Goal: Transaction & Acquisition: Purchase product/service

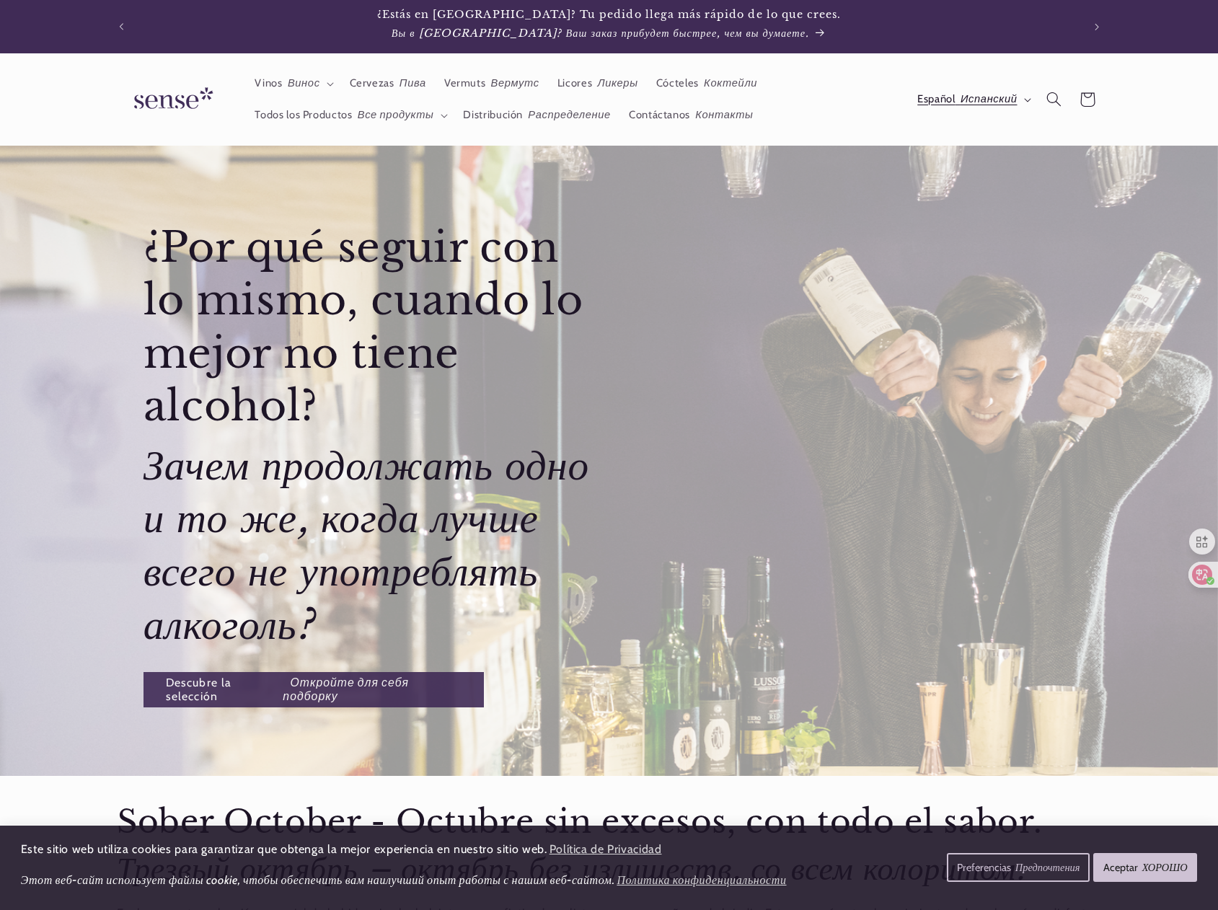
click at [1009, 98] on font "Испанский" at bounding box center [988, 98] width 57 height 13
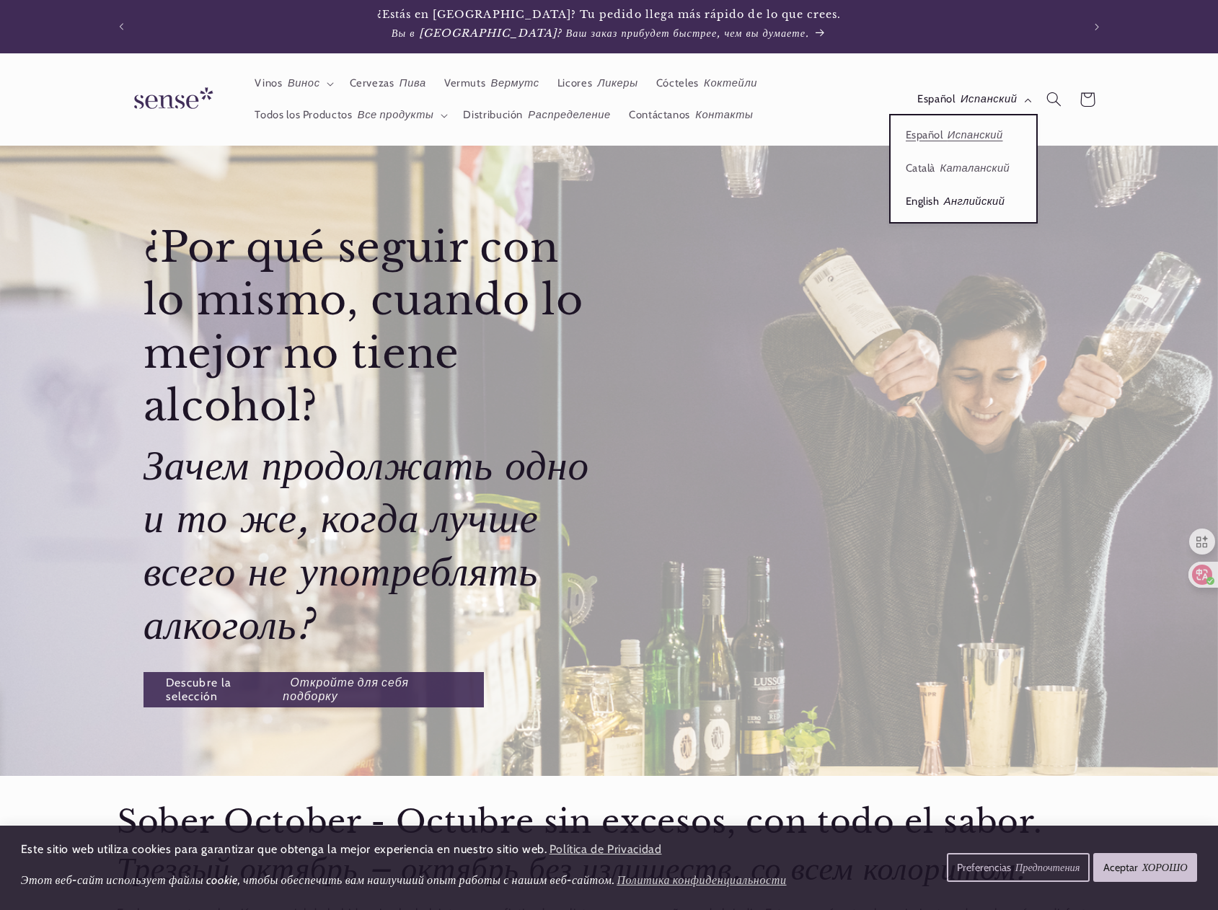
click at [950, 205] on font "Английский" at bounding box center [974, 201] width 61 height 13
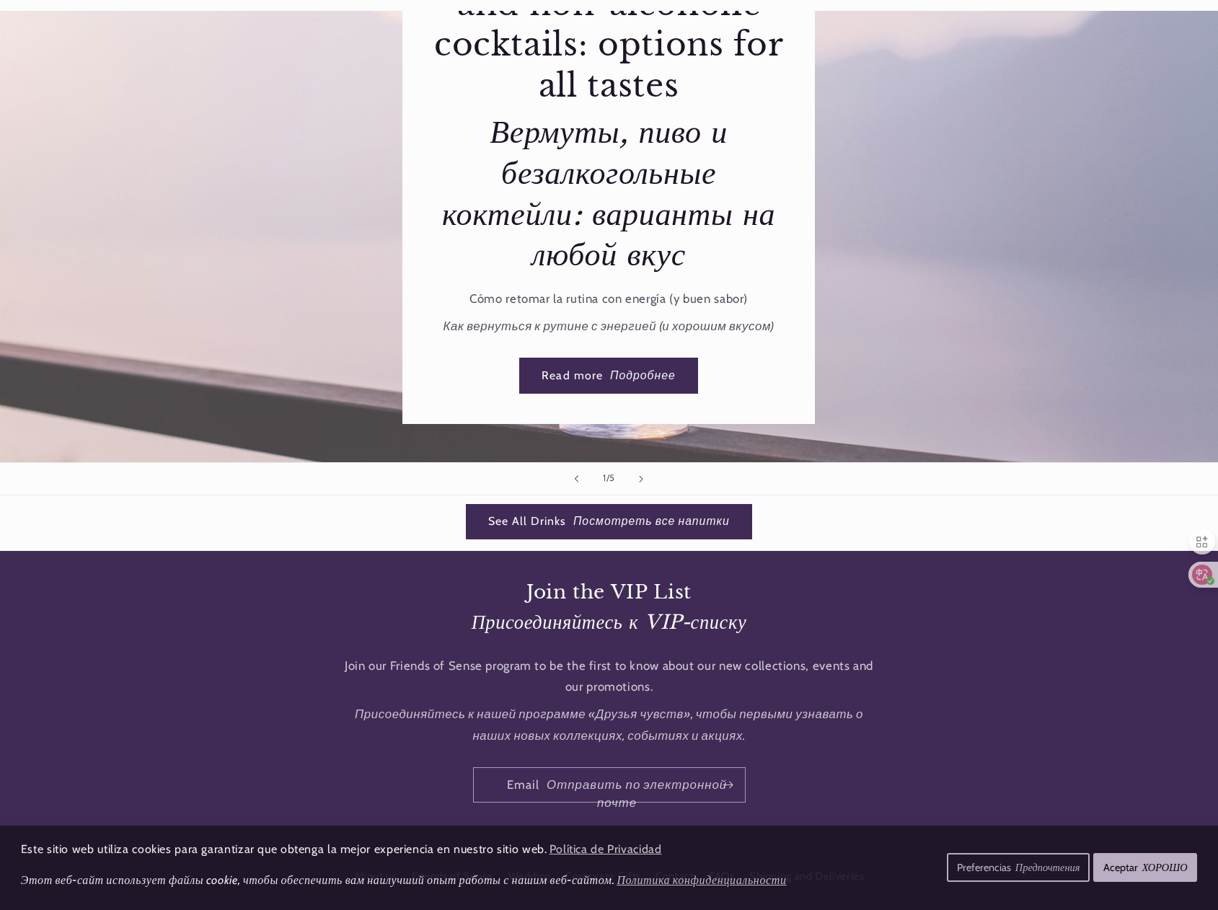
scroll to position [2735, 0]
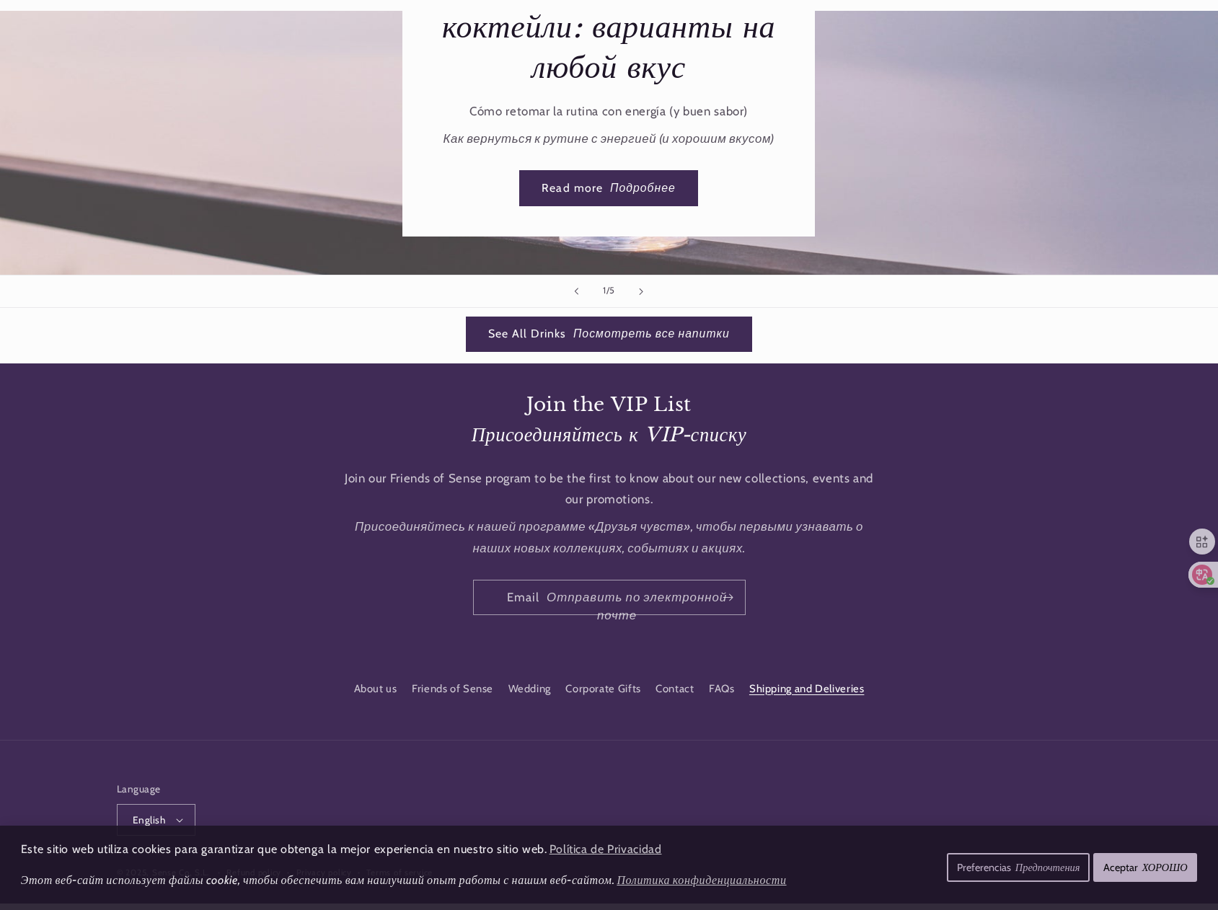
click at [796, 676] on link "Shipping and Deliveries" at bounding box center [806, 689] width 115 height 26
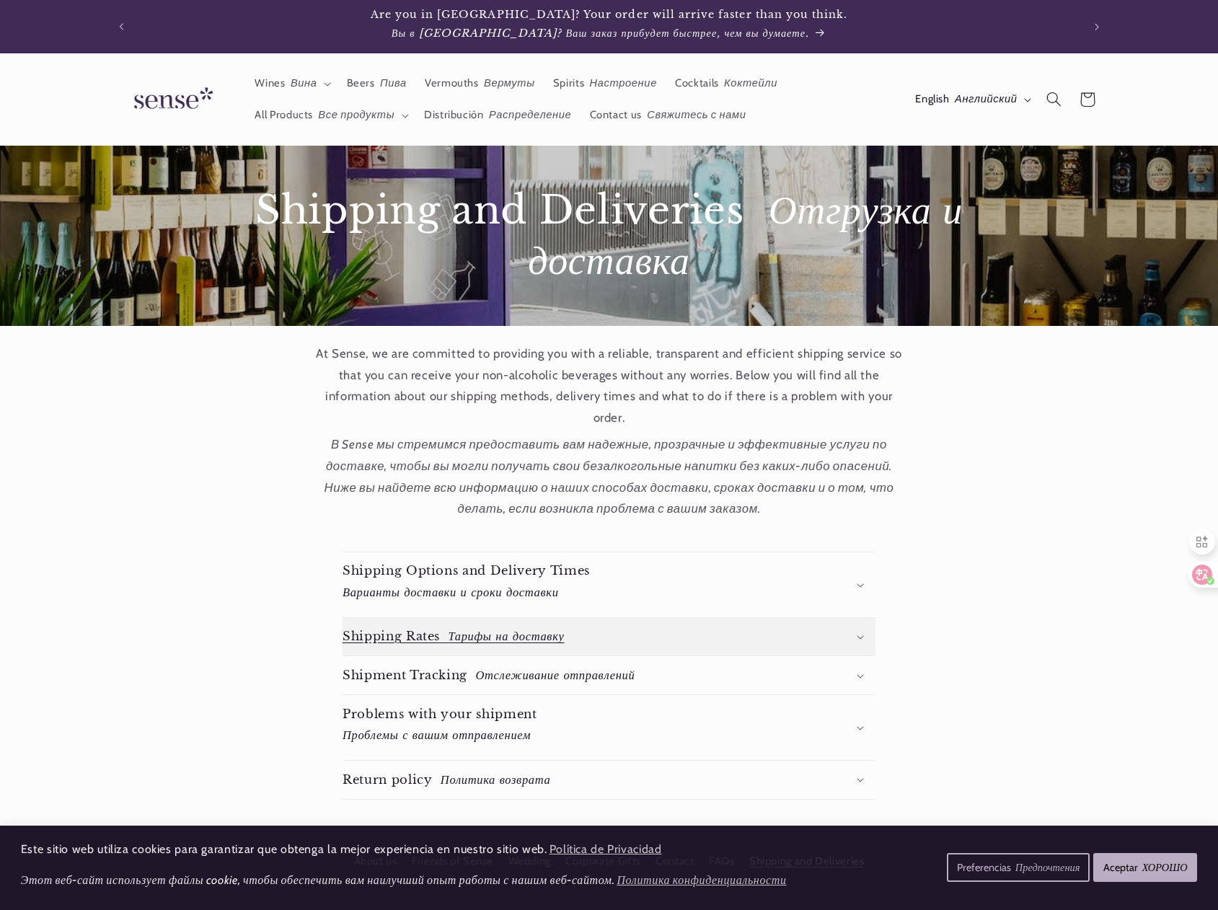
click at [518, 632] on font "Тарифы на доставку" at bounding box center [506, 636] width 116 height 14
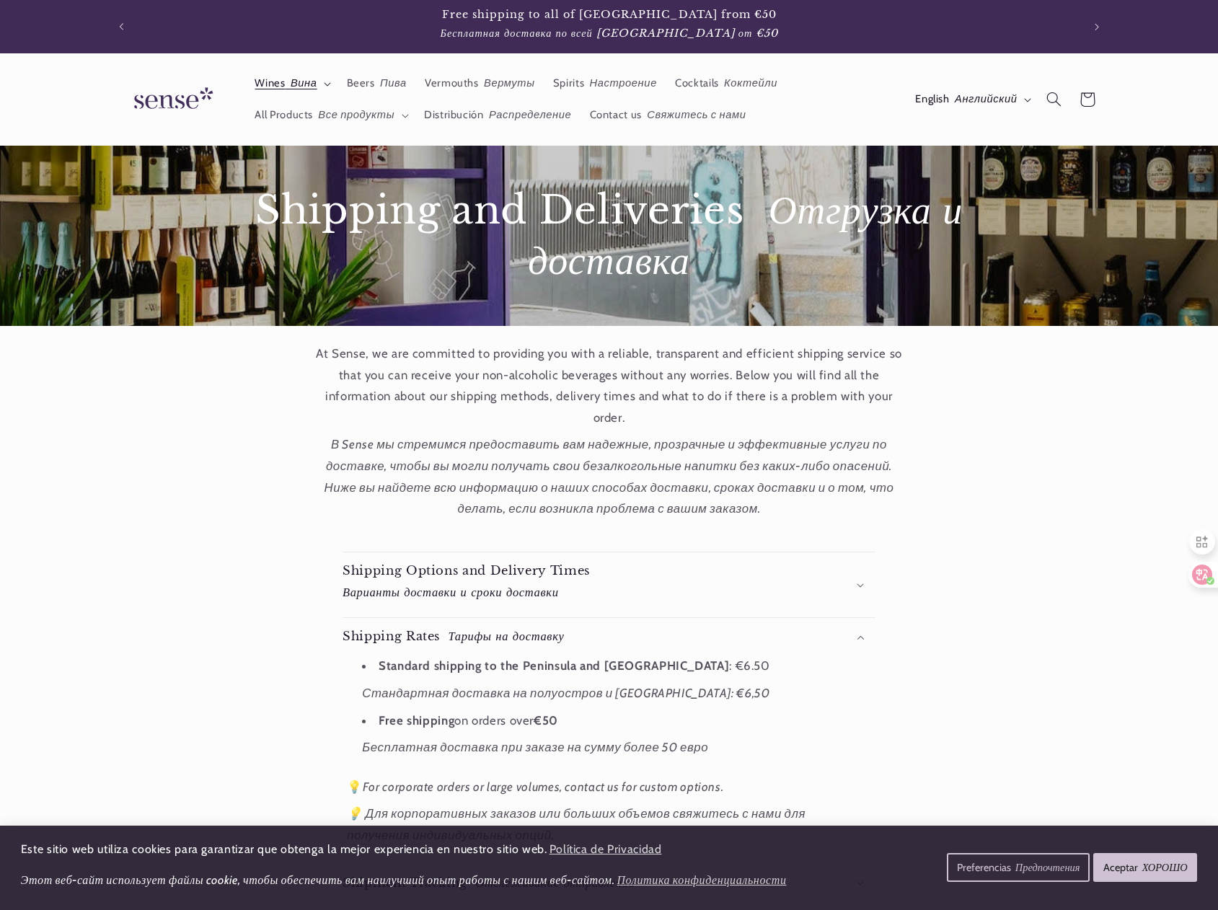
click at [304, 75] on summary "Wines Вина" at bounding box center [292, 84] width 92 height 32
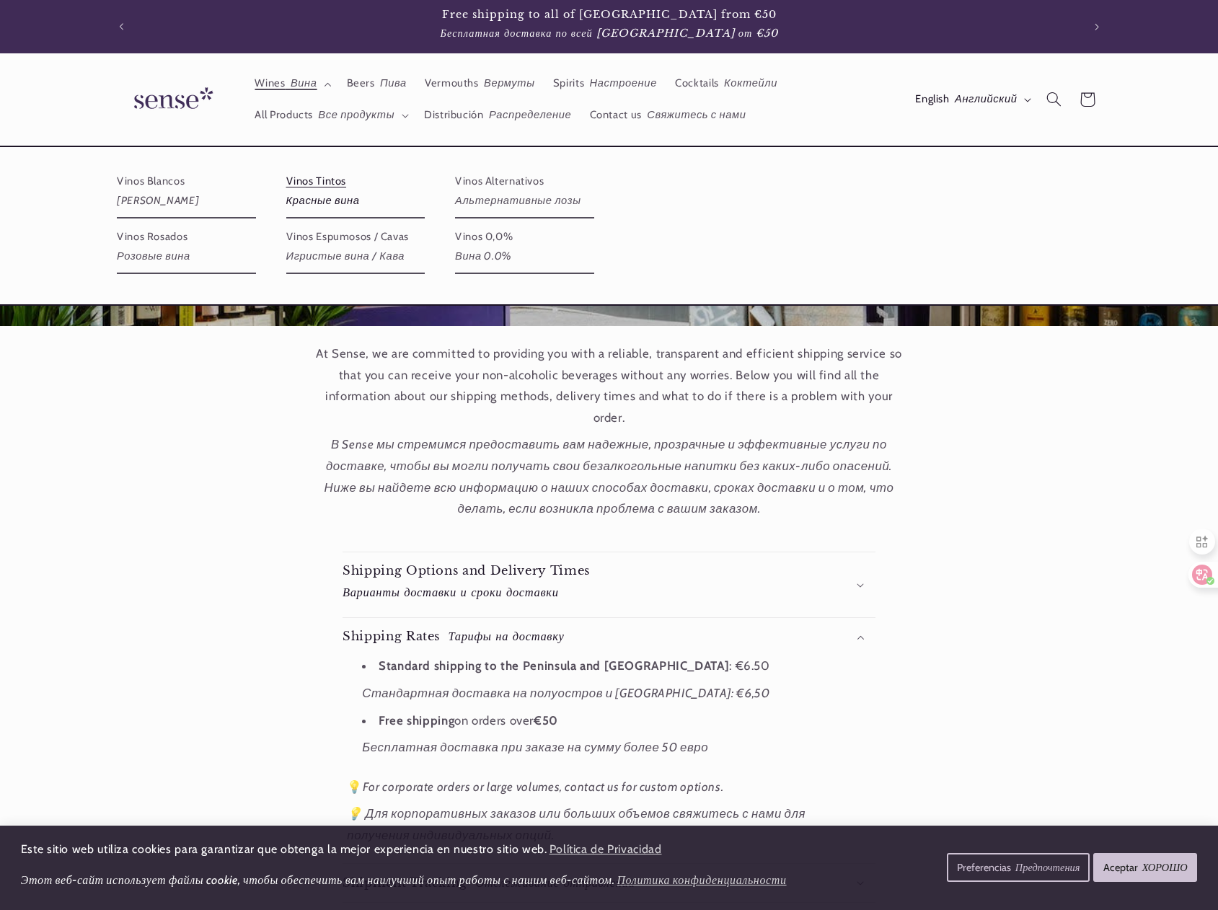
click at [305, 185] on link "Vinos Tintos Красные вина" at bounding box center [355, 193] width 139 height 48
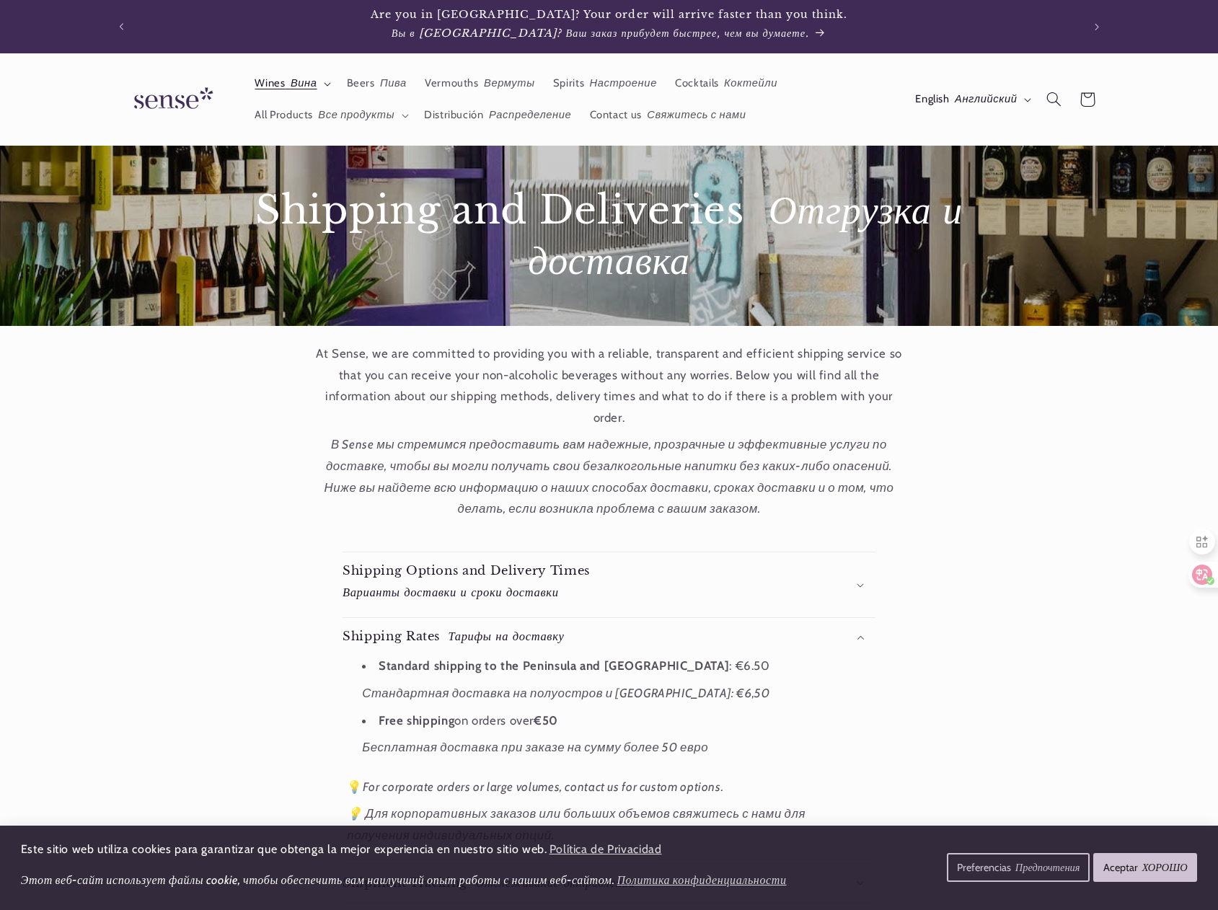
click at [314, 85] on font "Вина" at bounding box center [304, 82] width 27 height 13
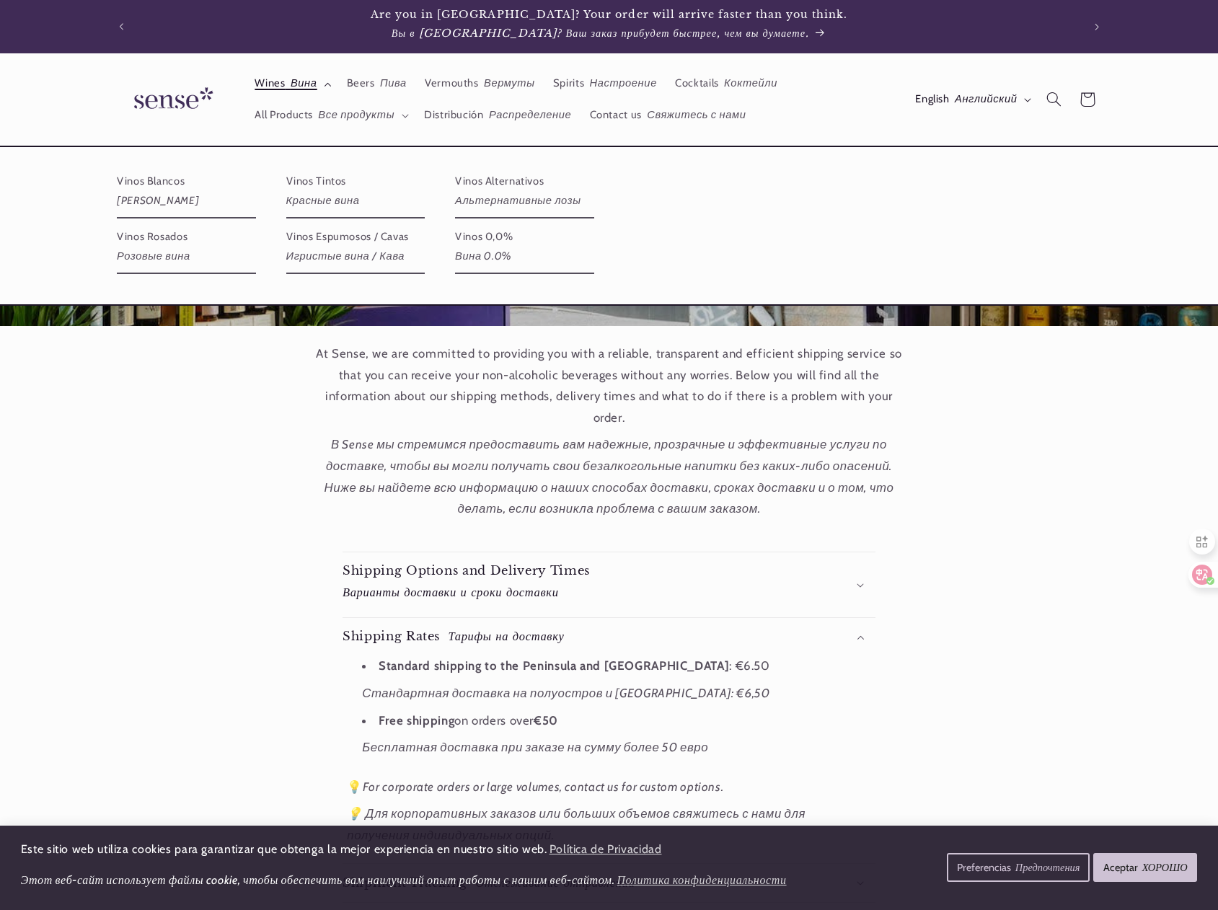
click at [288, 84] on font at bounding box center [288, 82] width 5 height 13
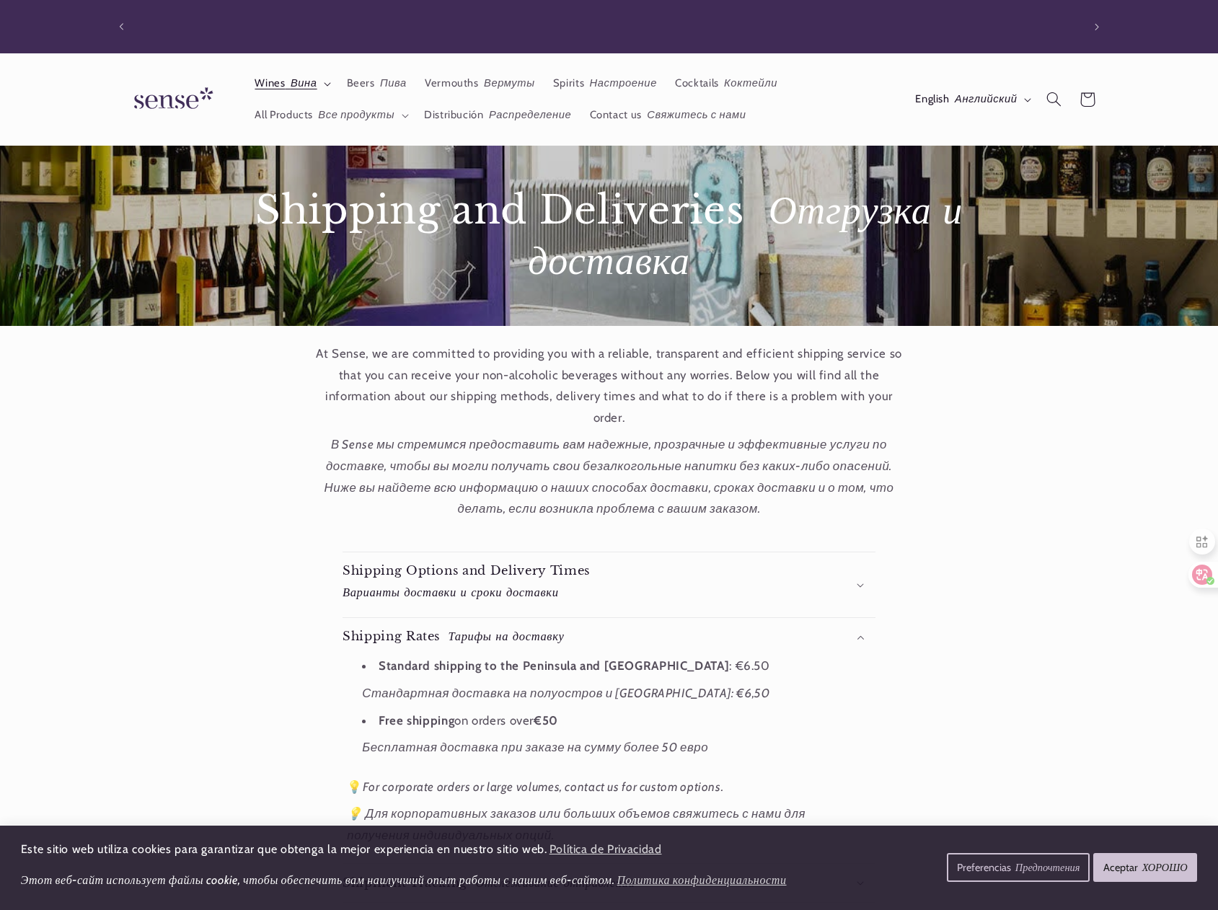
scroll to position [0, 960]
click at [288, 84] on font at bounding box center [288, 82] width 5 height 13
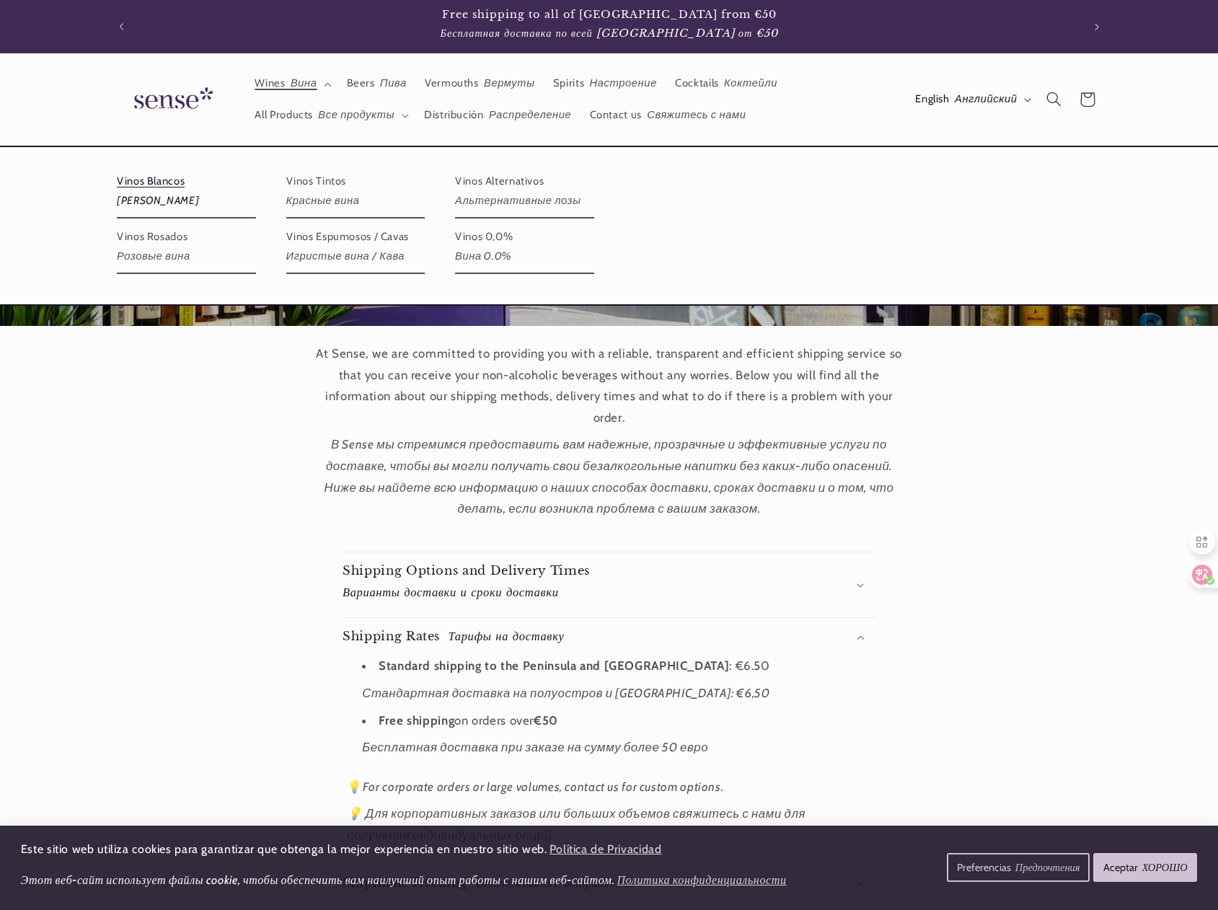
click at [162, 176] on link "Vinos Blancos Винос Бланкос" at bounding box center [186, 193] width 139 height 48
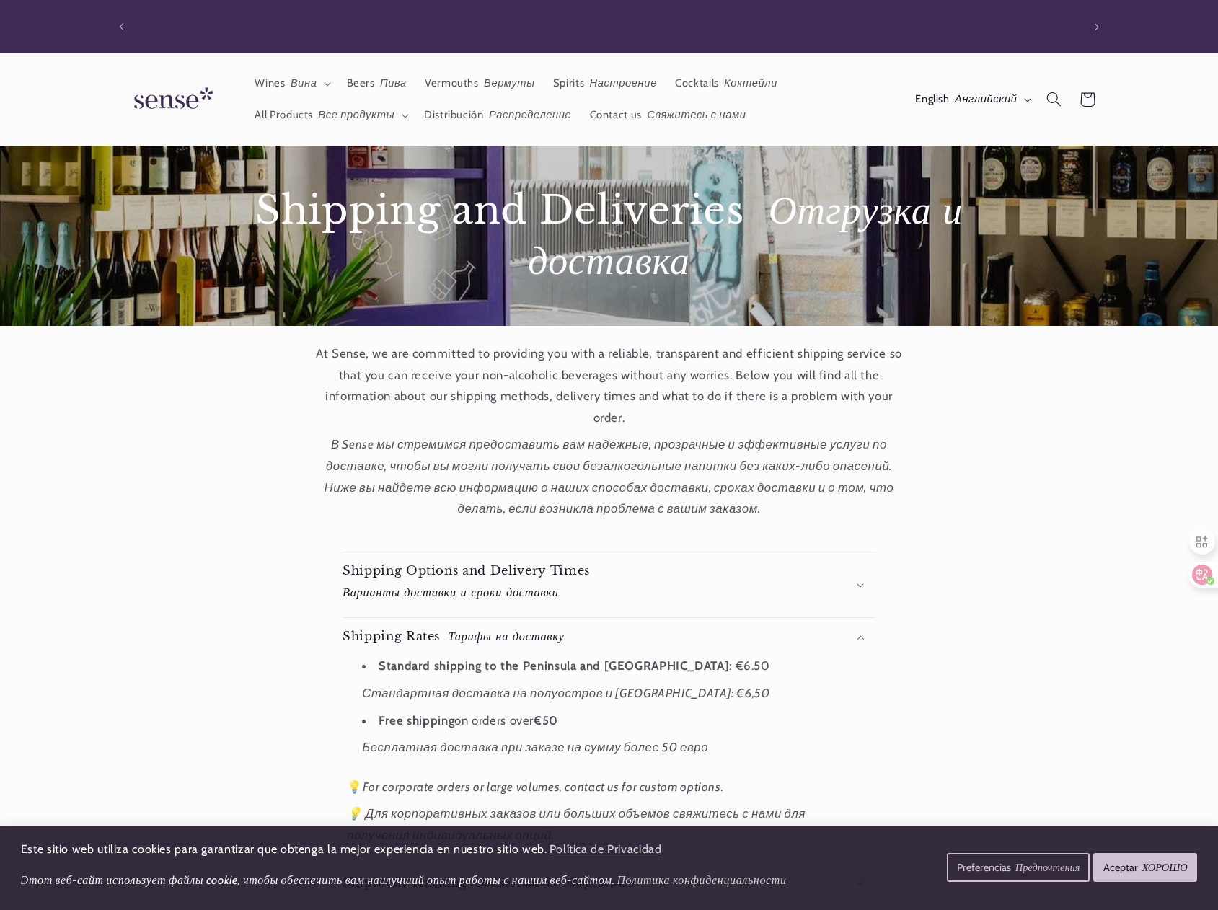
scroll to position [0, 0]
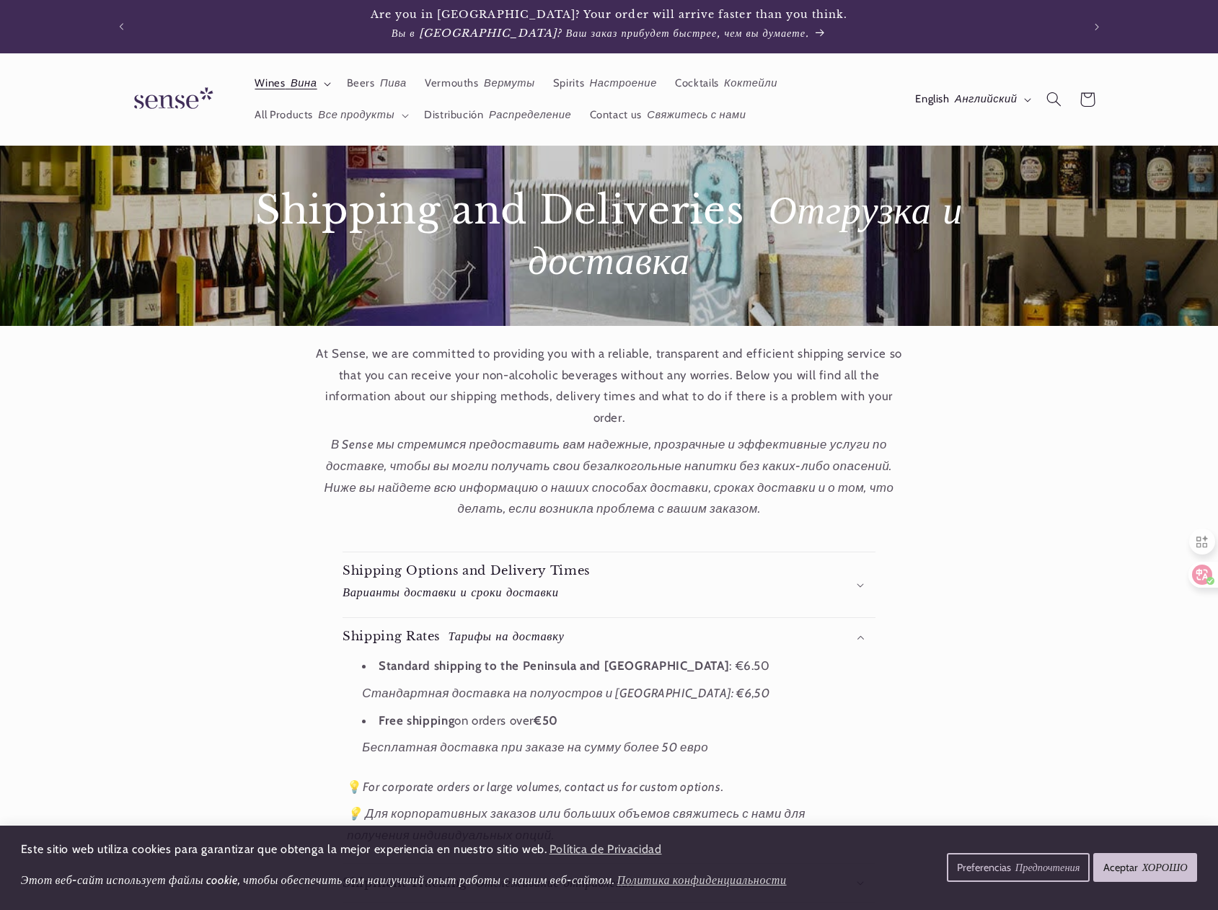
click at [296, 83] on font "Вина" at bounding box center [304, 82] width 27 height 13
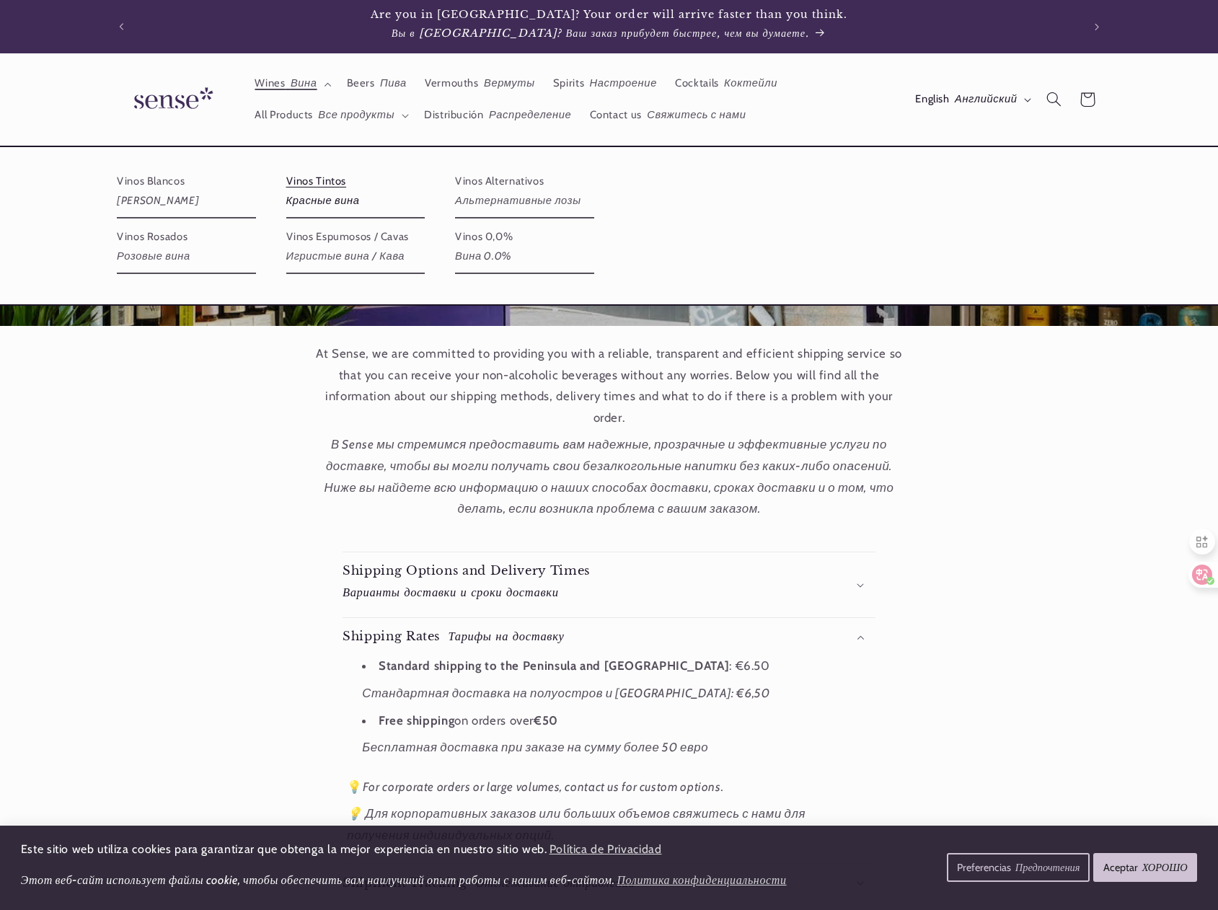
click at [322, 195] on font "Красные вина" at bounding box center [323, 200] width 74 height 13
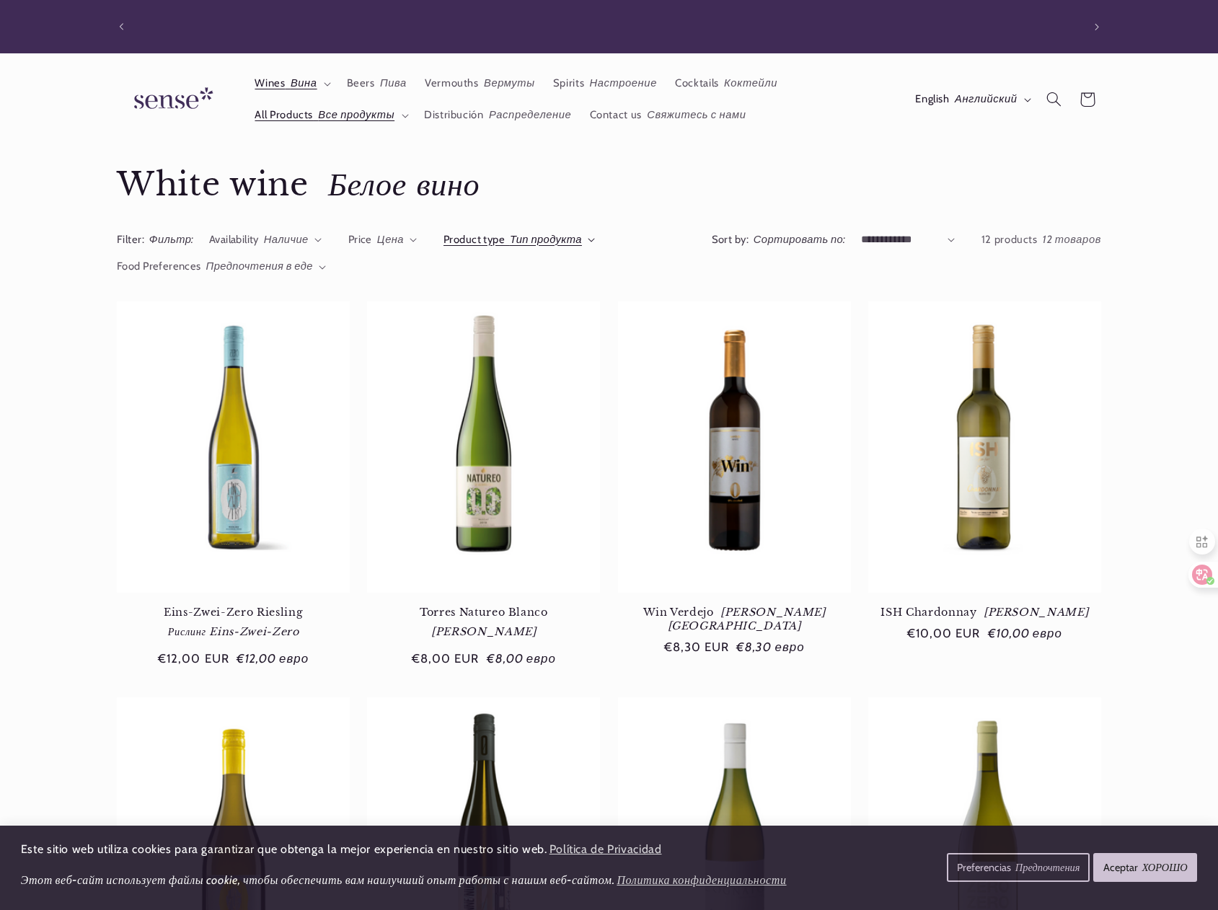
scroll to position [0, 960]
